Goal: Information Seeking & Learning: Learn about a topic

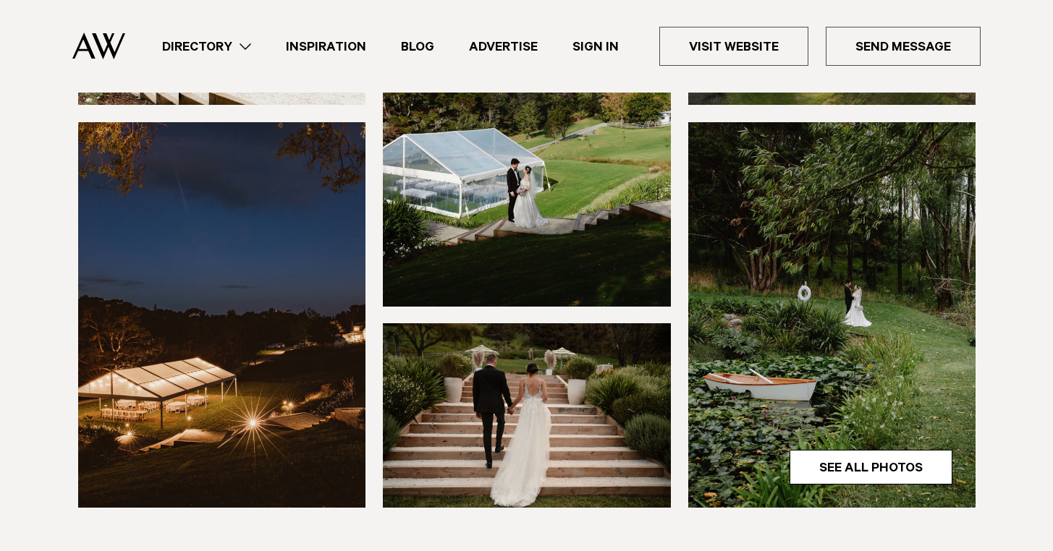
scroll to position [391, 0]
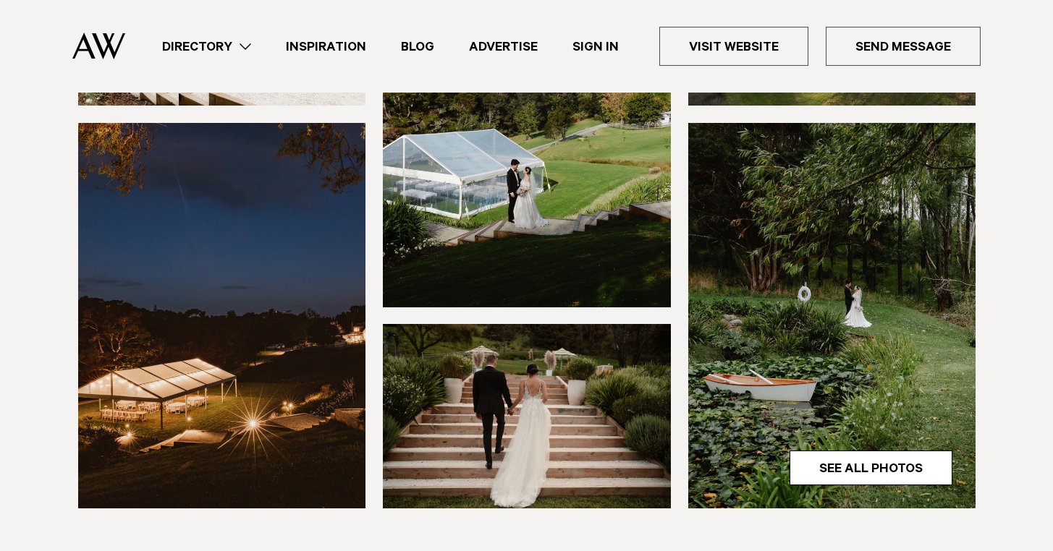
click at [868, 282] on img at bounding box center [832, 316] width 288 height 386
